Goal: Task Accomplishment & Management: Manage account settings

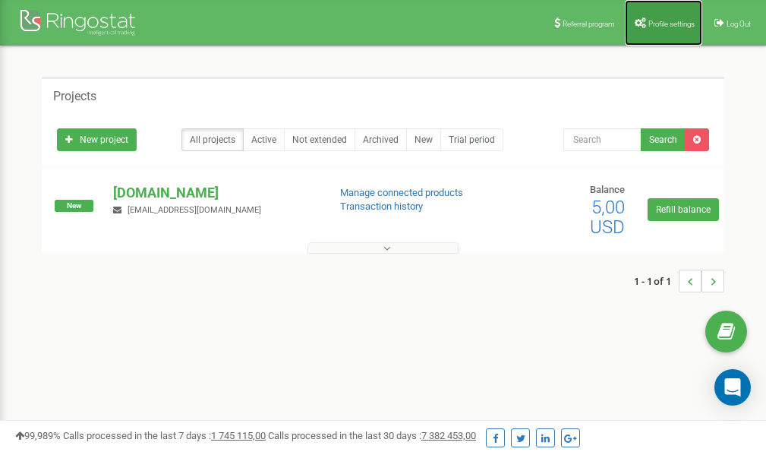
click at [672, 24] on span "Profile settings" at bounding box center [671, 24] width 46 height 8
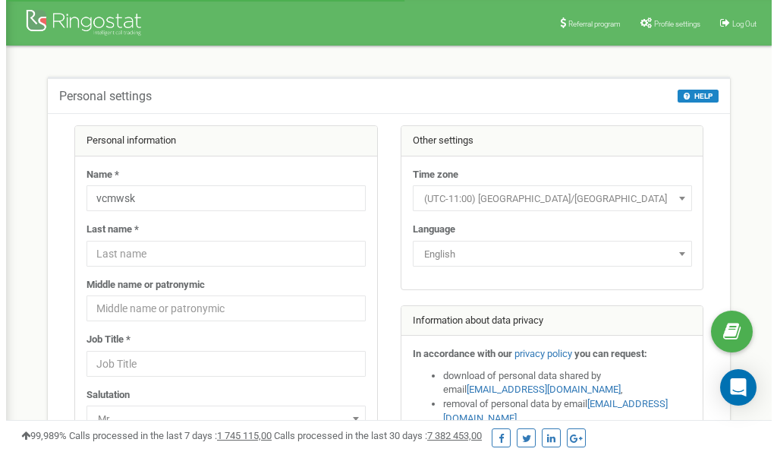
scroll to position [76, 0]
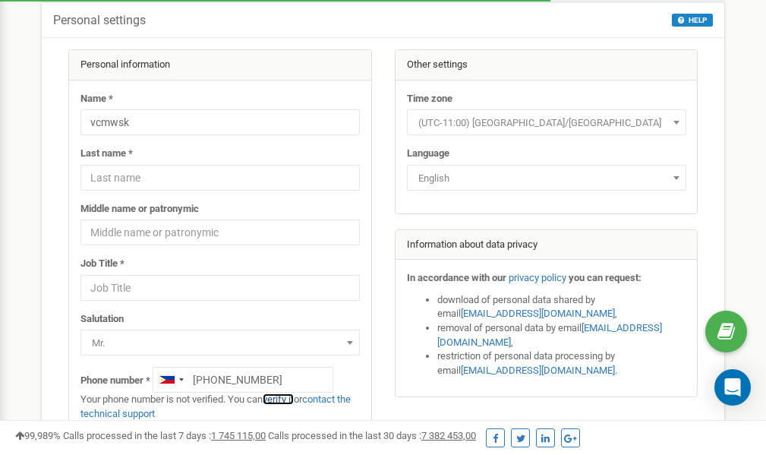
click at [286, 398] on link "verify it" at bounding box center [278, 398] width 31 height 11
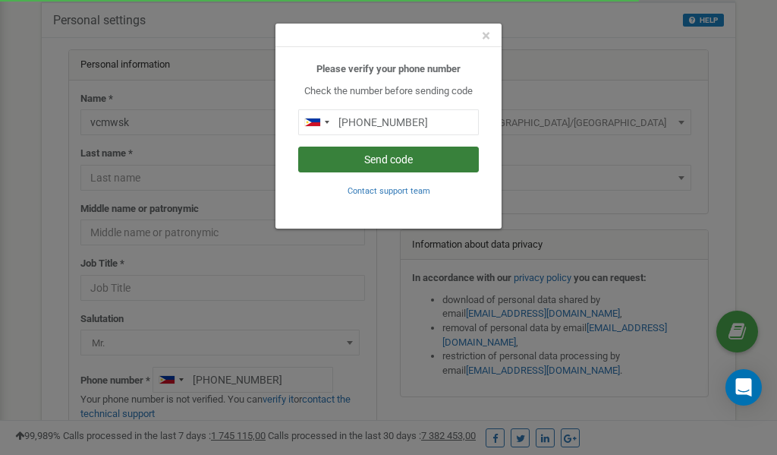
click at [376, 159] on button "Send code" at bounding box center [388, 160] width 181 height 26
